Goal: Use online tool/utility: Utilize a website feature to perform a specific function

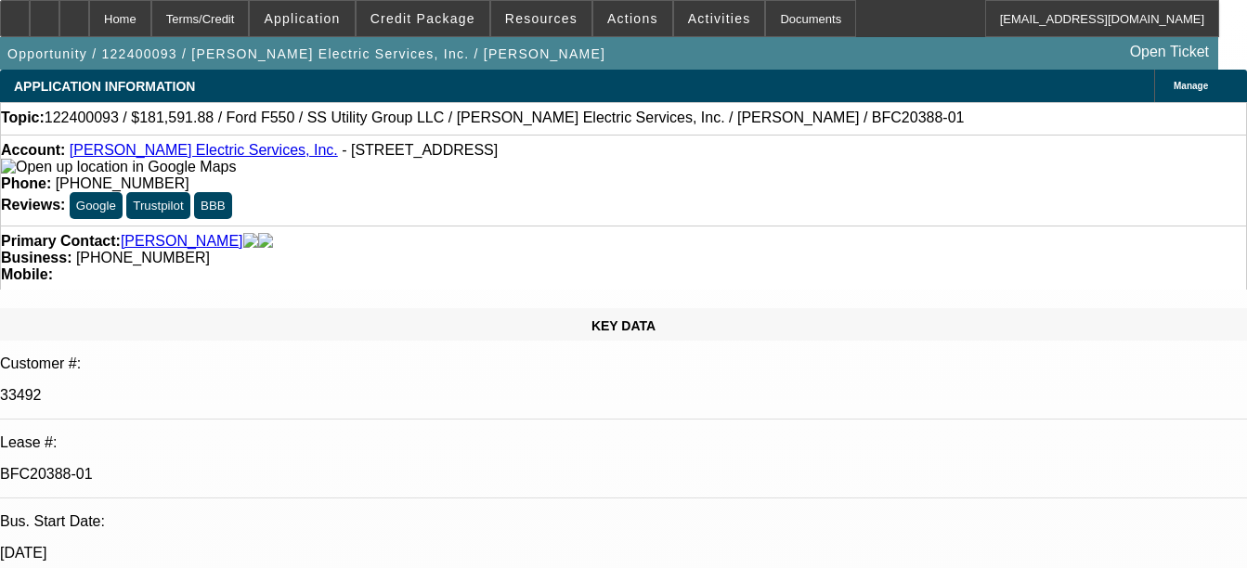
select select "0.1"
select select "0"
select select "0.1"
select select "0"
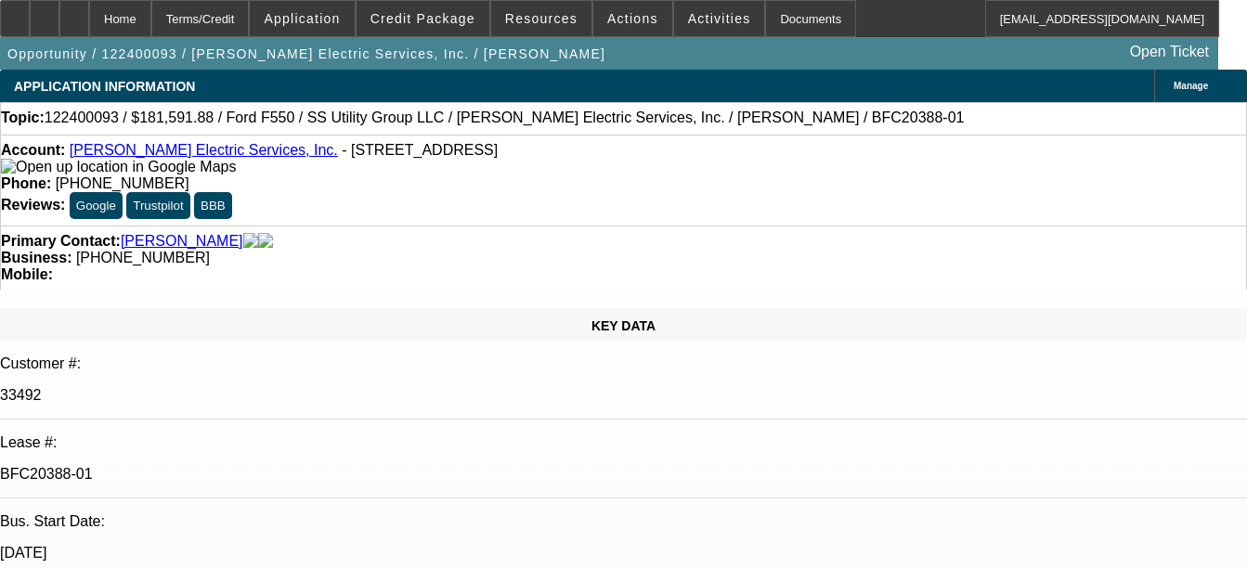
select select "0"
select select "0.2"
select select "2"
select select "0"
select select "0.15"
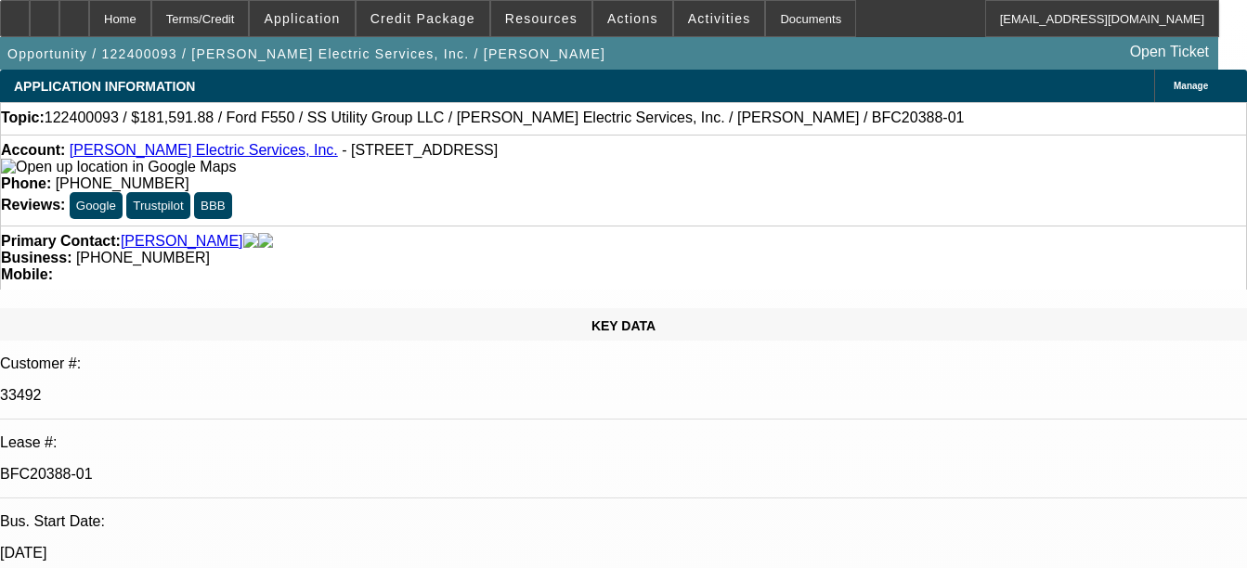
select select "0"
select select "1"
select select "6"
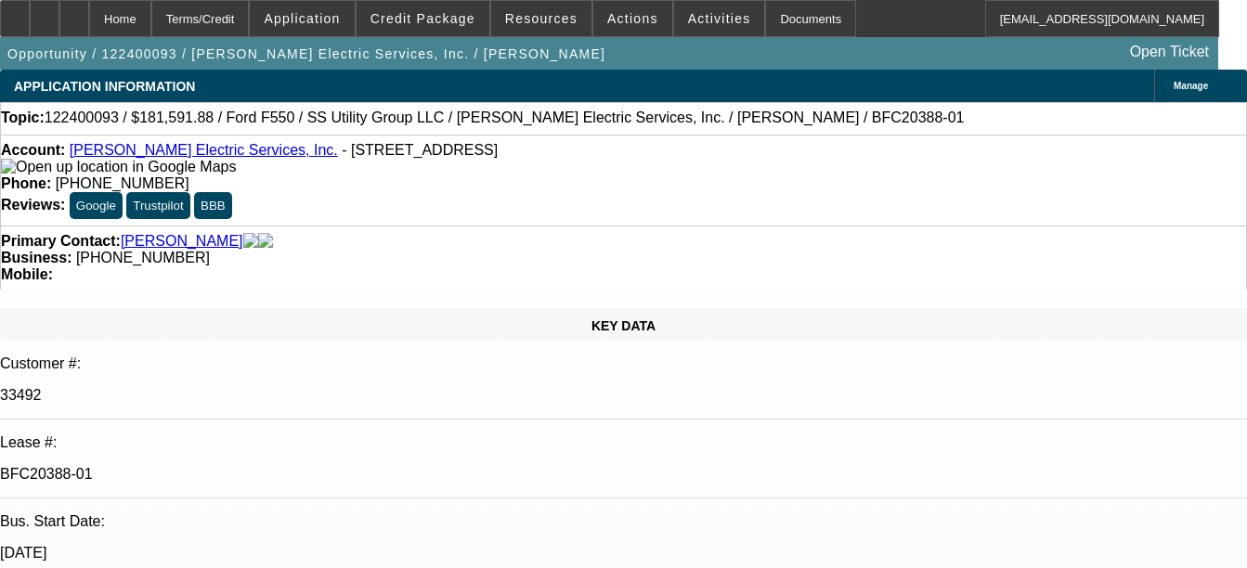
select select "1"
select select "6"
select select "1"
select select "2"
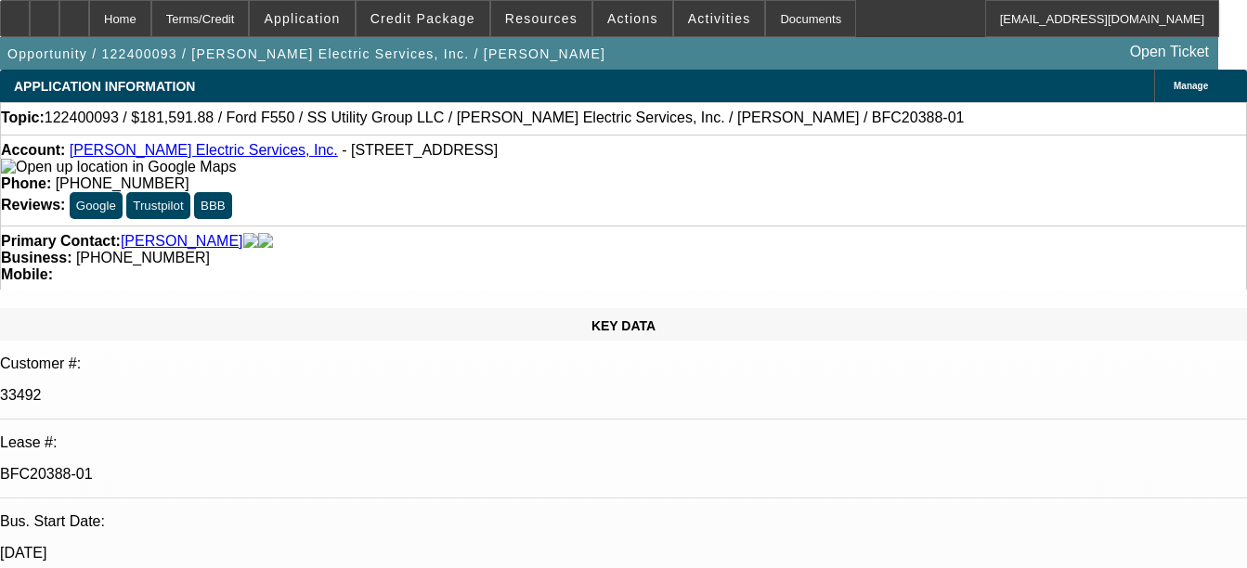
select select "6"
select select "1"
select select "6"
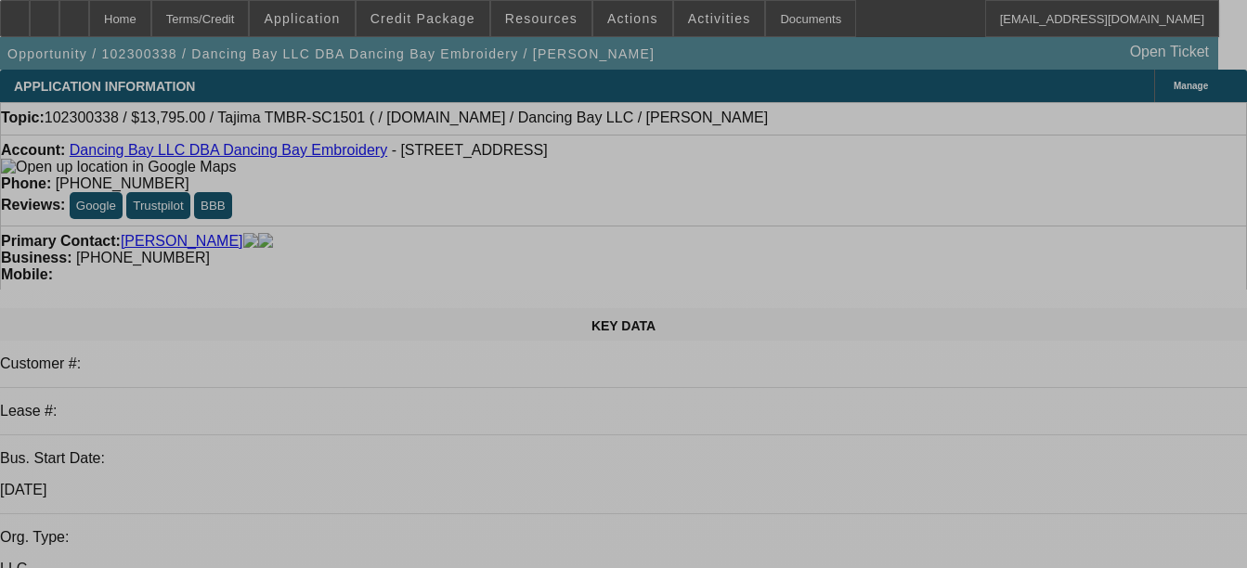
select select "0"
select select "2"
select select "0"
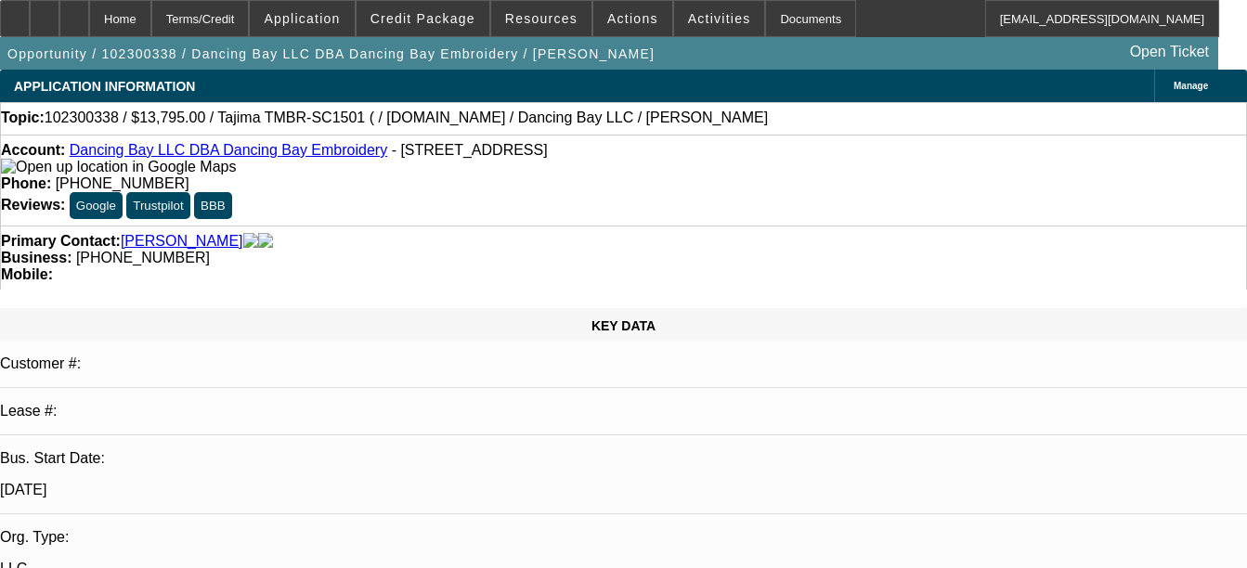
select select "0"
select select "2"
select select "0"
select select "2"
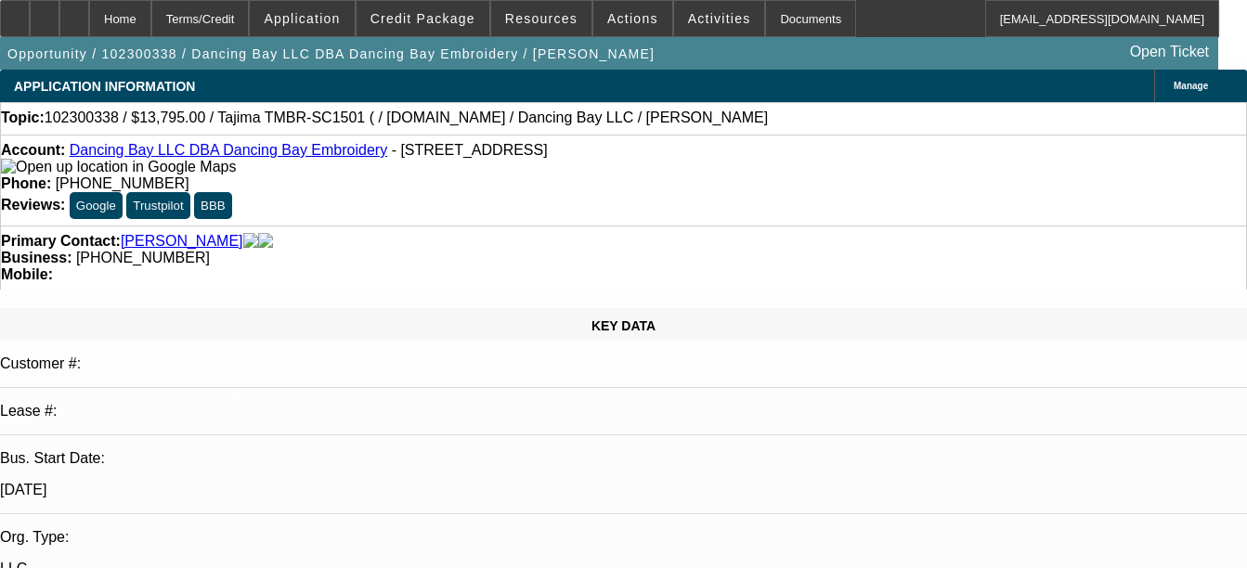
select select "0"
select select "2"
select select "0"
select select "1"
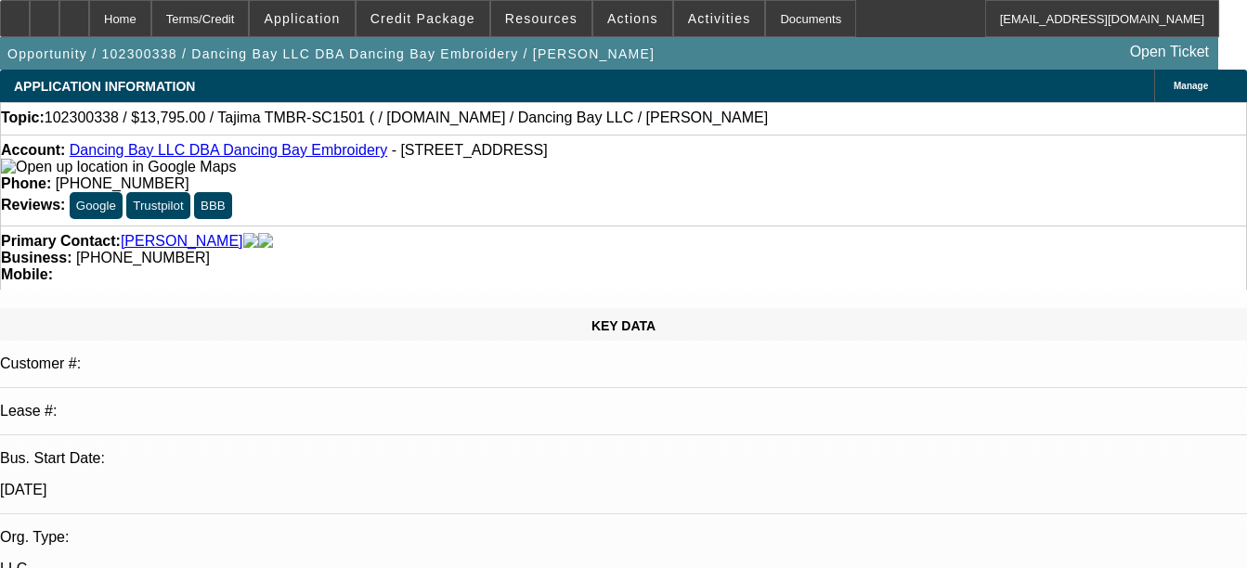
select select "2"
select select "6"
select select "1"
select select "2"
select select "6"
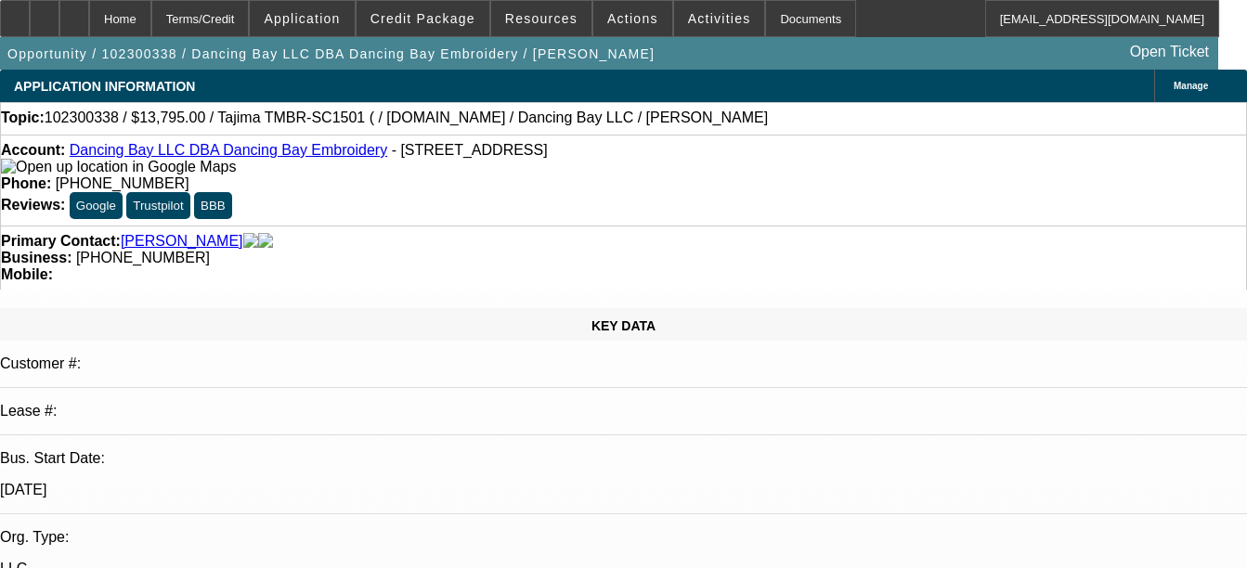
select select "1"
select select "2"
select select "6"
select select "1"
select select "2"
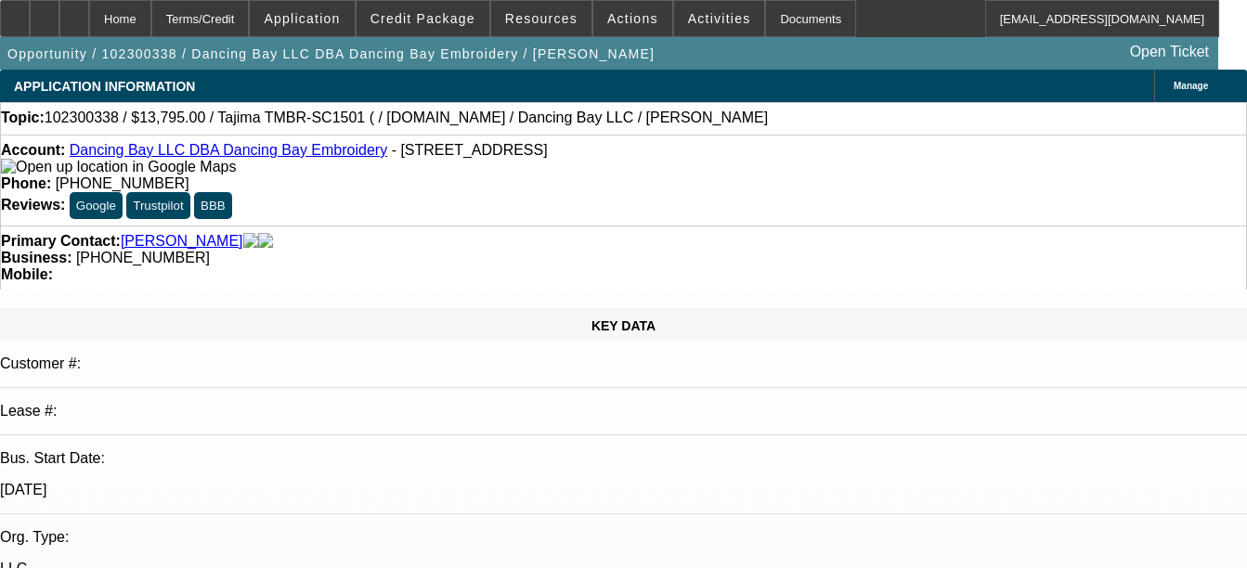
select select "6"
